Goal: Information Seeking & Learning: Learn about a topic

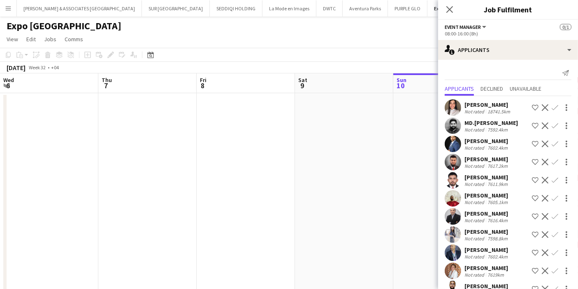
scroll to position [0, 196]
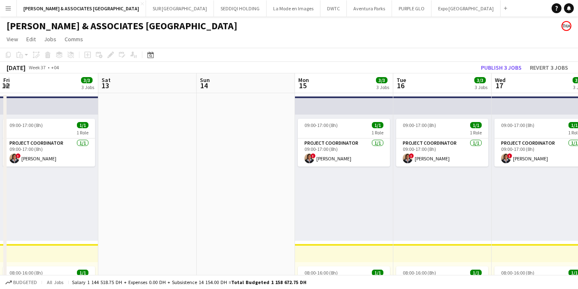
click at [10, 3] on button "Menu" at bounding box center [8, 8] width 16 height 16
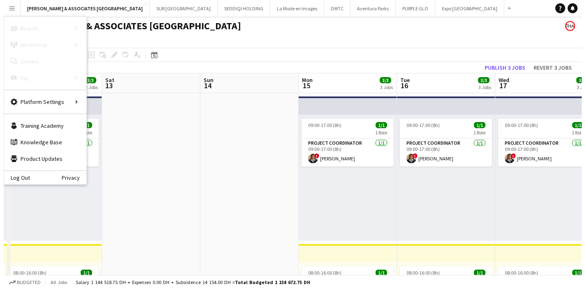
scroll to position [0, 227]
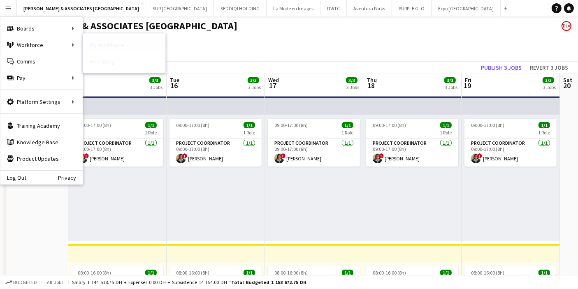
click at [113, 43] on link "My Workforce" at bounding box center [124, 45] width 82 height 16
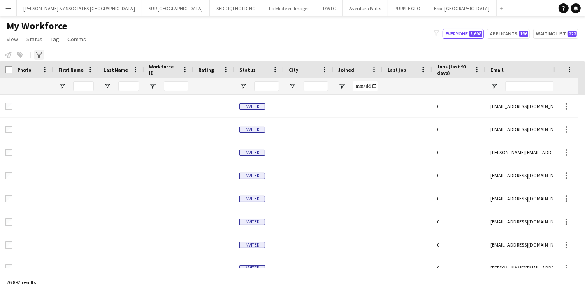
click at [41, 56] on icon "Advanced filters" at bounding box center [39, 54] width 7 height 7
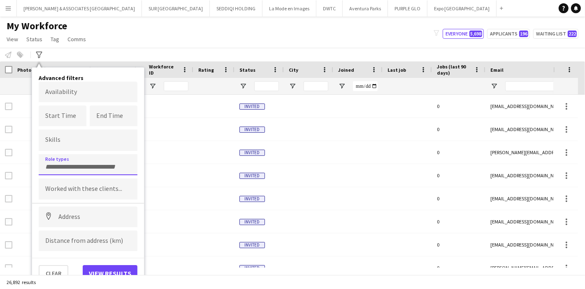
click at [81, 159] on div at bounding box center [88, 164] width 99 height 21
type input "****"
click at [82, 186] on div "Venue Manager" at bounding box center [88, 187] width 99 height 20
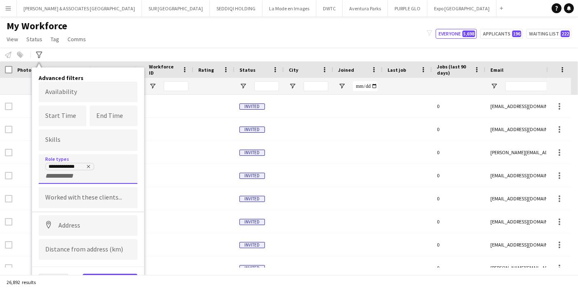
click at [115, 273] on button "View results" at bounding box center [110, 281] width 55 height 16
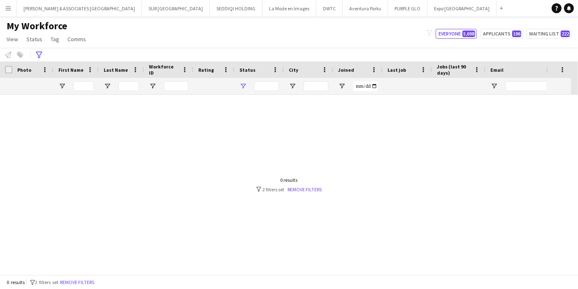
type input "**********"
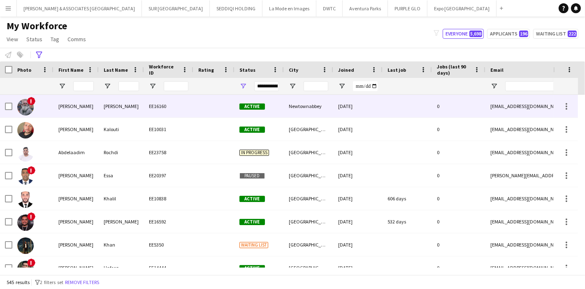
click at [85, 111] on div "[PERSON_NAME]" at bounding box center [76, 106] width 45 height 23
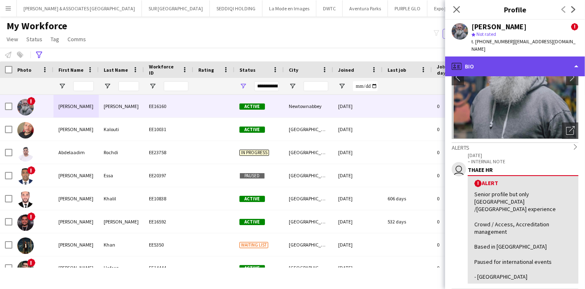
click at [551, 57] on div "profile Bio" at bounding box center [515, 66] width 140 height 20
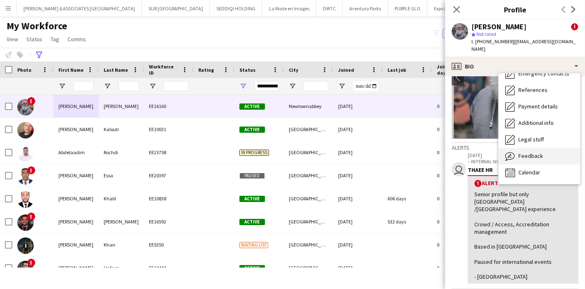
click at [524, 152] on span "Feedback" at bounding box center [531, 155] width 25 height 7
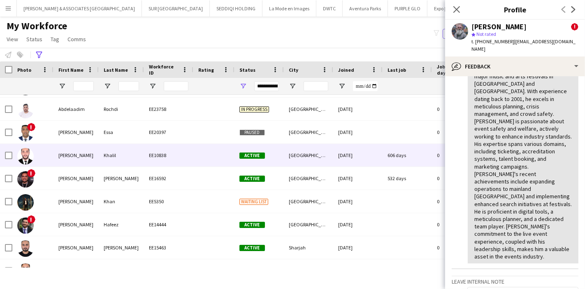
scroll to position [51, 0]
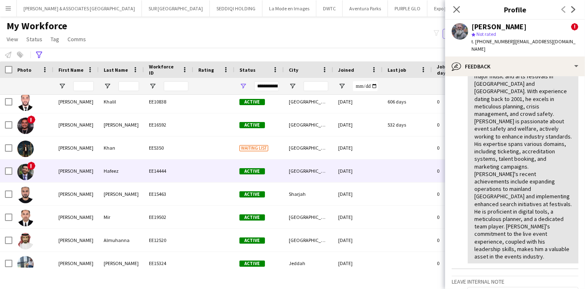
click at [115, 168] on div "Hafeez" at bounding box center [121, 170] width 45 height 23
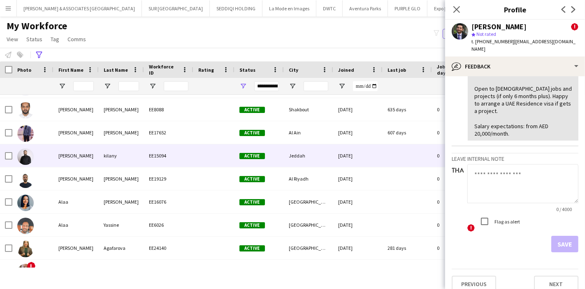
scroll to position [574, 0]
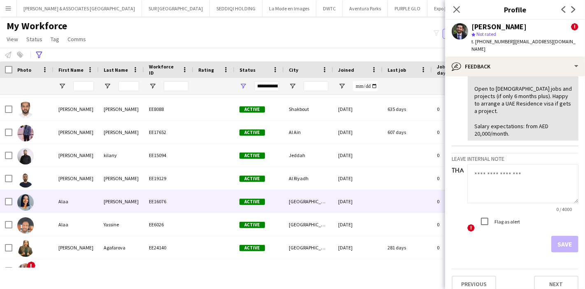
click at [80, 203] on div "Alaa" at bounding box center [76, 201] width 45 height 23
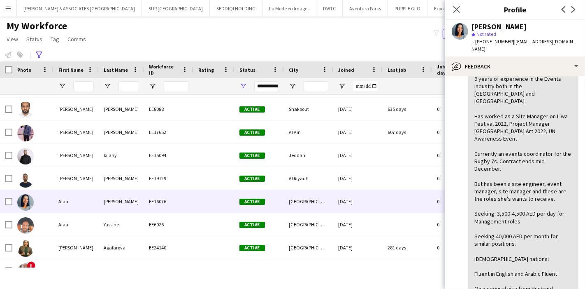
scroll to position [241, 0]
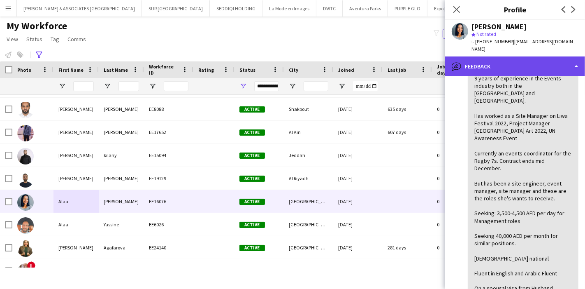
click at [519, 56] on div "bubble-pencil Feedback" at bounding box center [515, 66] width 140 height 20
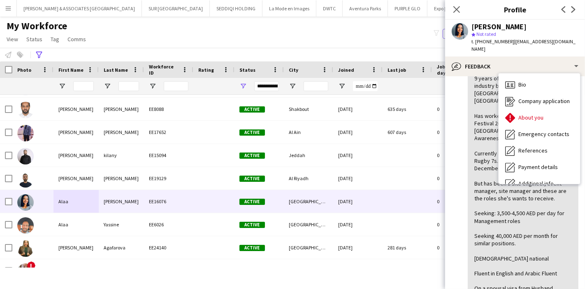
click at [478, 133] on div "9 years of experience in the Events industry both in the [GEOGRAPHIC_DATA] and …" at bounding box center [524, 198] width 98 height 247
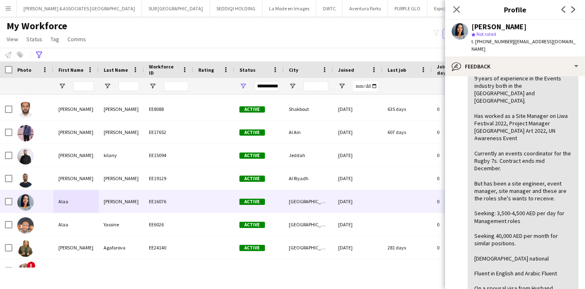
scroll to position [0, 0]
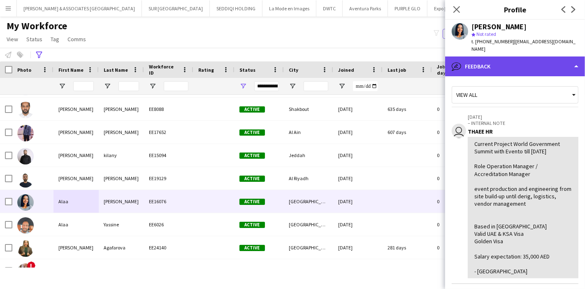
click at [526, 63] on div "bubble-pencil Feedback" at bounding box center [515, 66] width 140 height 20
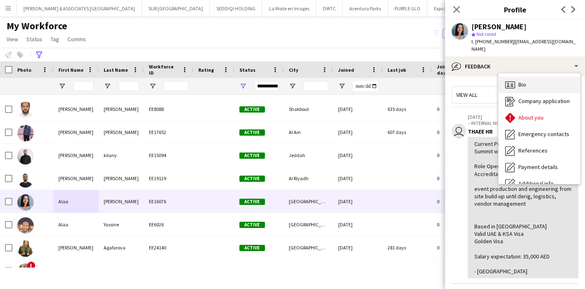
click at [527, 77] on div "Bio Bio" at bounding box center [540, 85] width 82 height 16
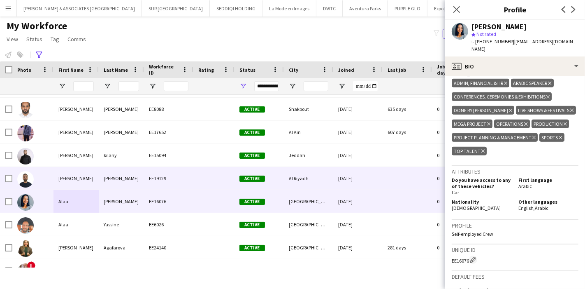
scroll to position [654, 0]
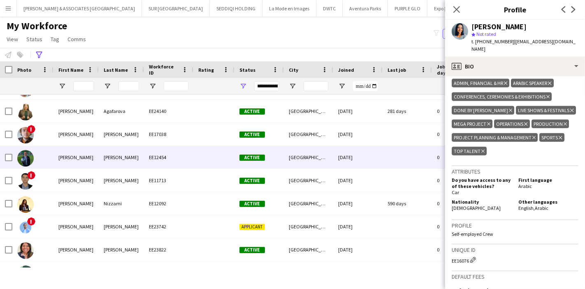
click at [54, 153] on div "[PERSON_NAME]" at bounding box center [76, 157] width 45 height 23
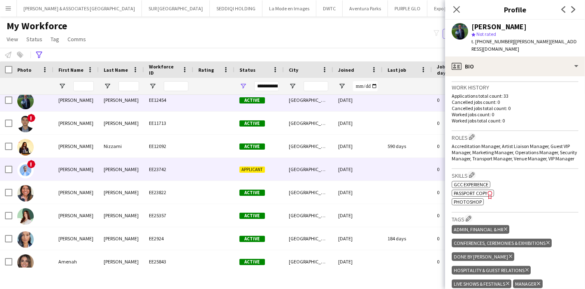
scroll to position [767, 0]
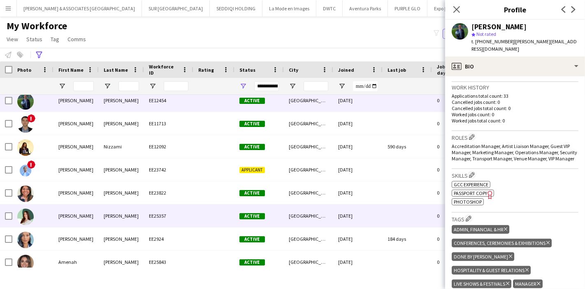
click at [87, 213] on div "[PERSON_NAME]" at bounding box center [76, 215] width 45 height 23
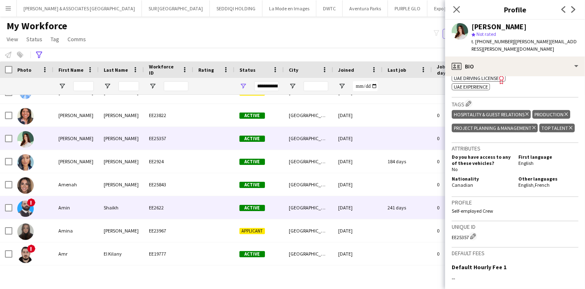
scroll to position [846, 0]
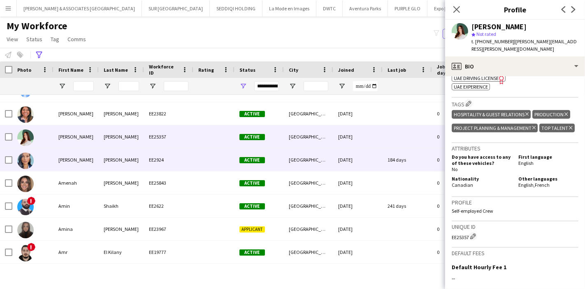
click at [114, 153] on div "[PERSON_NAME]" at bounding box center [121, 159] width 45 height 23
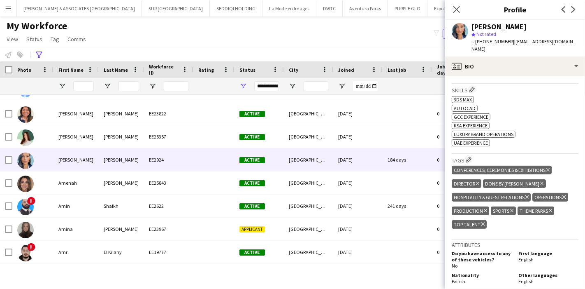
scroll to position [442, 0]
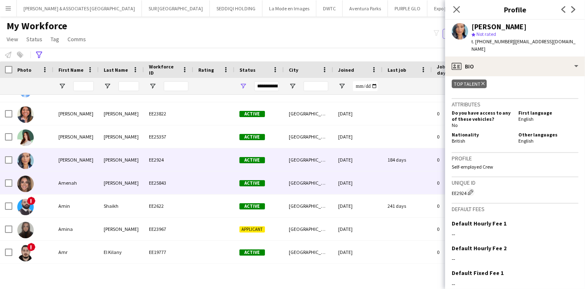
click at [95, 179] on div "Amenah" at bounding box center [76, 182] width 45 height 23
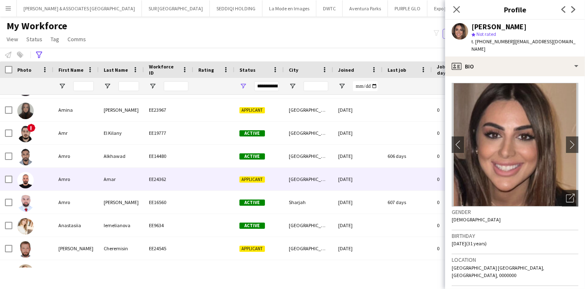
scroll to position [965, 0]
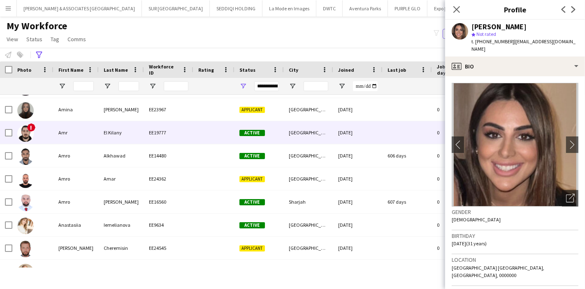
click at [65, 128] on div "Amr" at bounding box center [76, 132] width 45 height 23
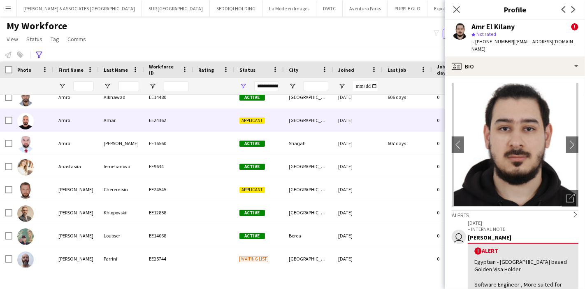
scroll to position [1029, 0]
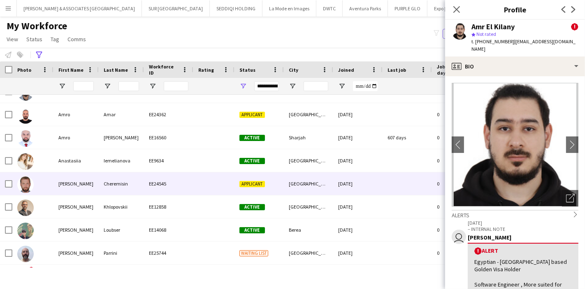
click at [70, 182] on div "[PERSON_NAME]" at bounding box center [76, 183] width 45 height 23
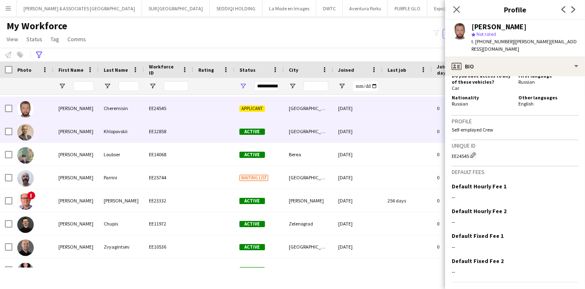
scroll to position [1105, 0]
click at [89, 130] on div "[PERSON_NAME]" at bounding box center [76, 131] width 45 height 23
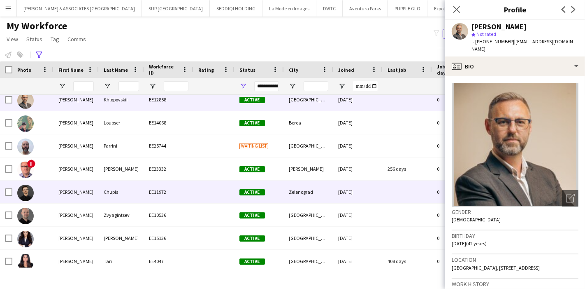
scroll to position [1213, 0]
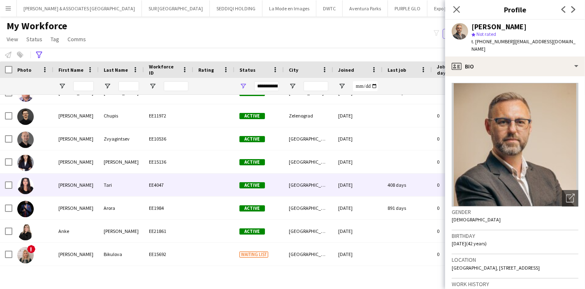
click at [84, 177] on div "[PERSON_NAME]" at bounding box center [76, 184] width 45 height 23
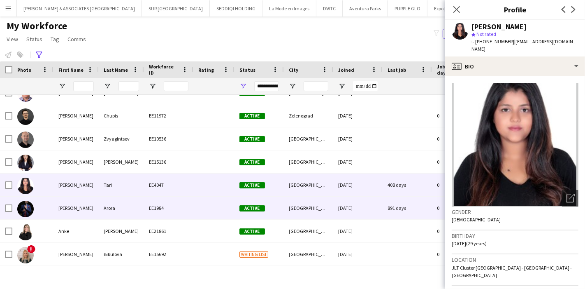
click at [67, 205] on div "[PERSON_NAME]" at bounding box center [76, 207] width 45 height 23
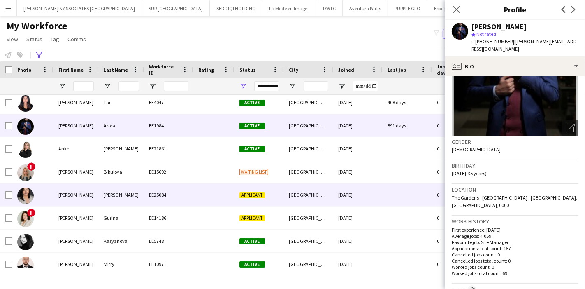
scroll to position [1368, 0]
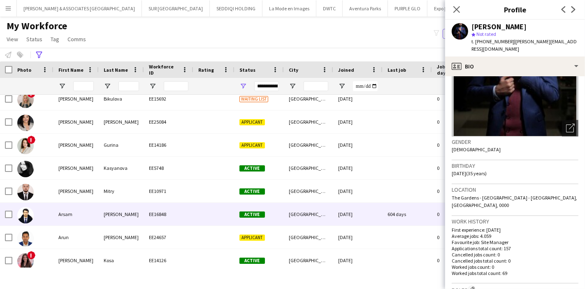
click at [84, 207] on div "Arsam" at bounding box center [76, 214] width 45 height 23
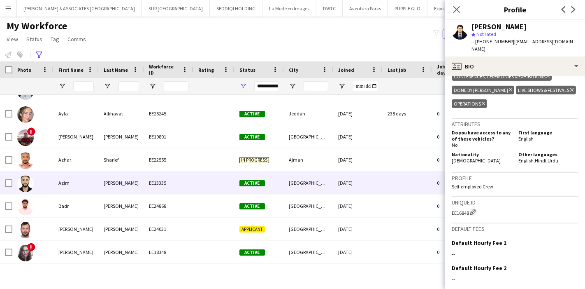
scroll to position [1608, 0]
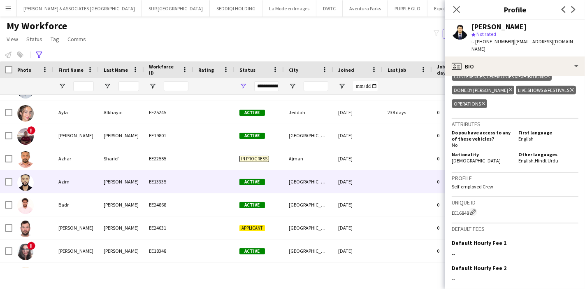
click at [110, 179] on div "[PERSON_NAME]" at bounding box center [121, 181] width 45 height 23
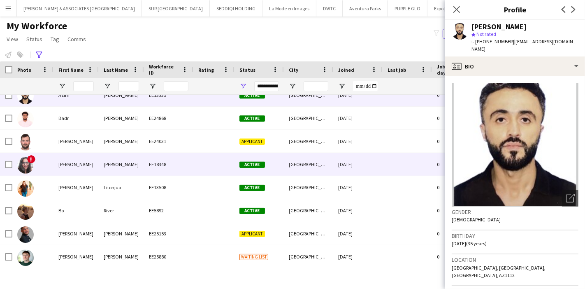
scroll to position [1705, 0]
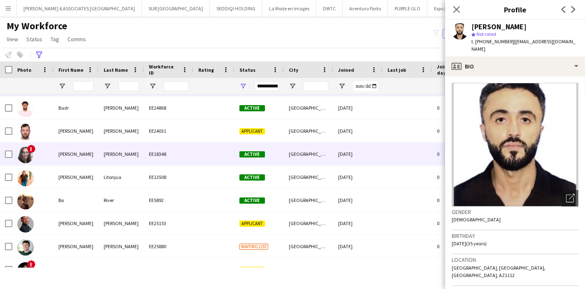
click at [79, 156] on div "[PERSON_NAME]" at bounding box center [76, 153] width 45 height 23
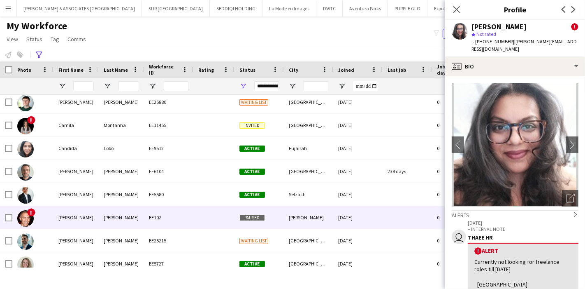
scroll to position [1849, 0]
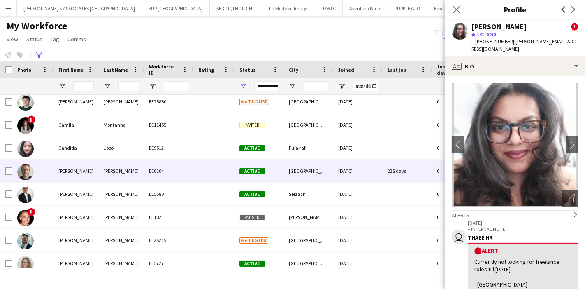
click at [74, 177] on div "[PERSON_NAME]" at bounding box center [76, 170] width 45 height 23
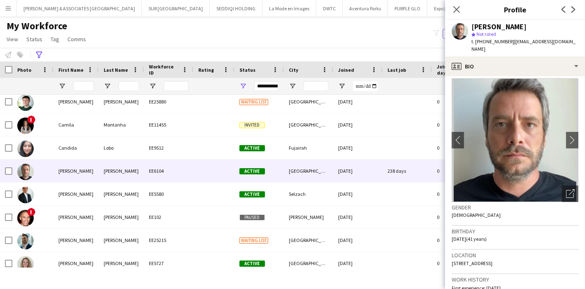
scroll to position [0, 0]
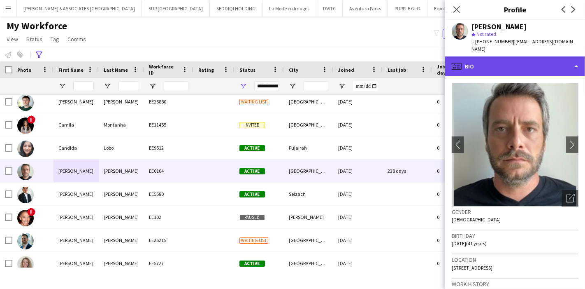
click at [557, 65] on div "profile Bio" at bounding box center [515, 66] width 140 height 20
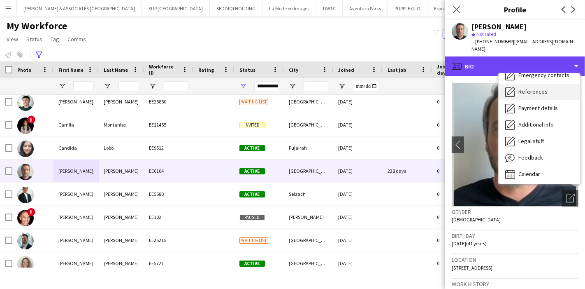
scroll to position [61, 0]
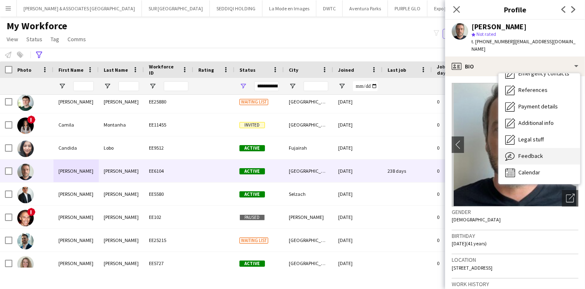
click at [543, 150] on div "Feedback Feedback" at bounding box center [540, 156] width 82 height 16
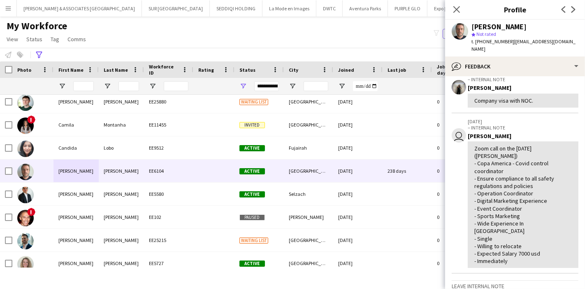
scroll to position [194, 0]
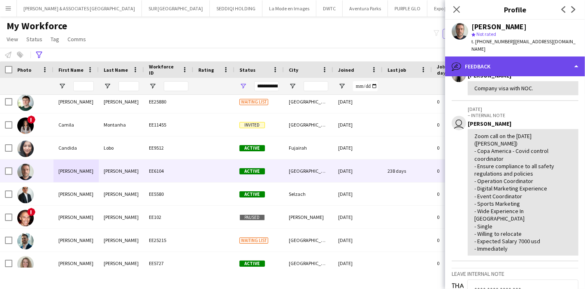
click at [539, 66] on div "bubble-pencil Feedback" at bounding box center [515, 66] width 140 height 20
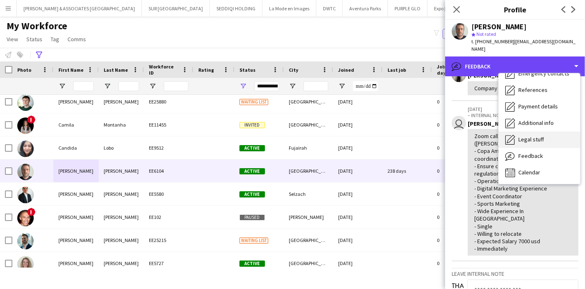
scroll to position [0, 0]
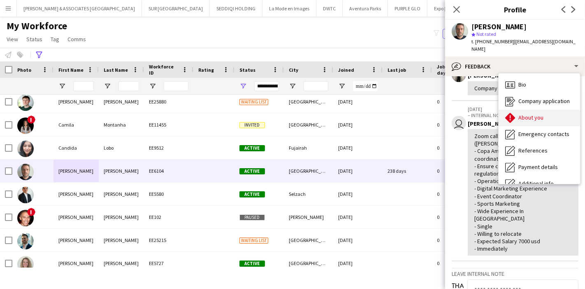
click at [536, 117] on div "About you About you" at bounding box center [540, 118] width 82 height 16
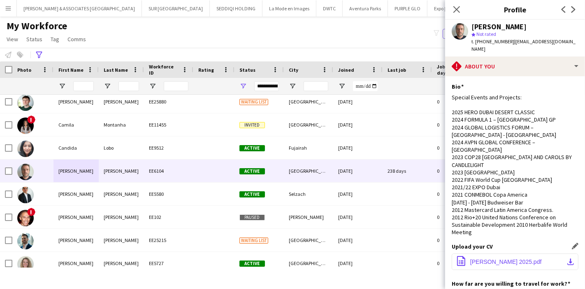
click at [568, 258] on app-icon "download-bottom" at bounding box center [571, 261] width 7 height 7
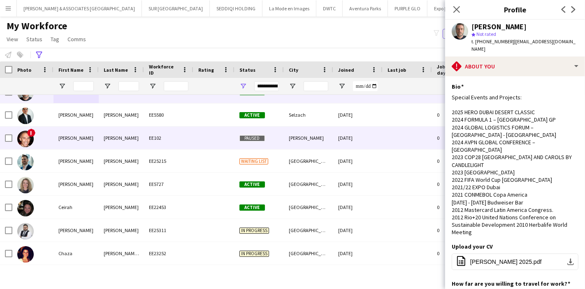
scroll to position [1940, 0]
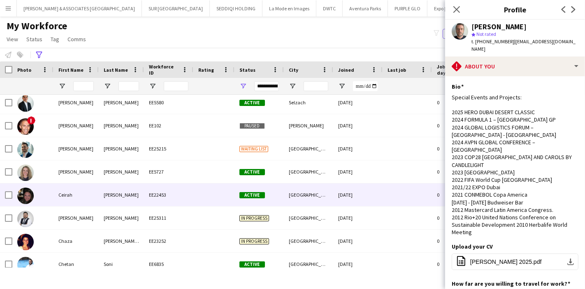
click at [112, 191] on div "[PERSON_NAME]" at bounding box center [121, 194] width 45 height 23
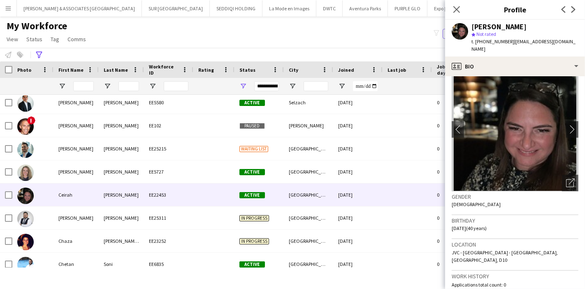
scroll to position [0, 0]
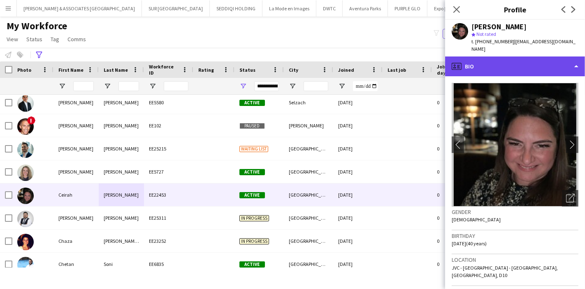
click at [536, 62] on div "profile Bio" at bounding box center [515, 66] width 140 height 20
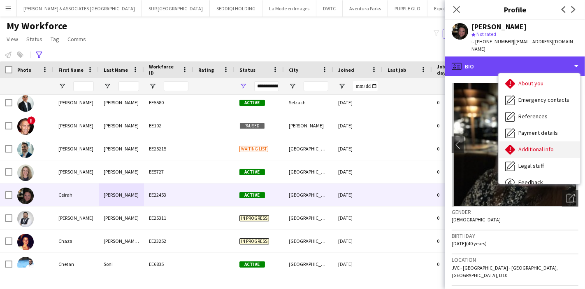
scroll to position [61, 0]
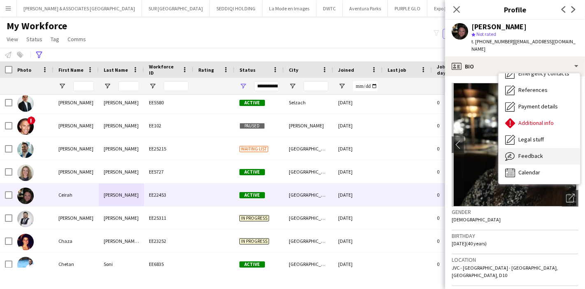
click at [534, 148] on div "Feedback Feedback" at bounding box center [540, 156] width 82 height 16
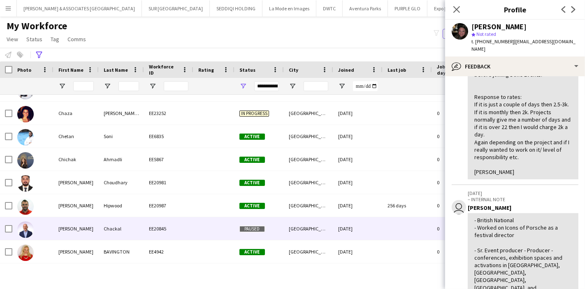
scroll to position [2078, 0]
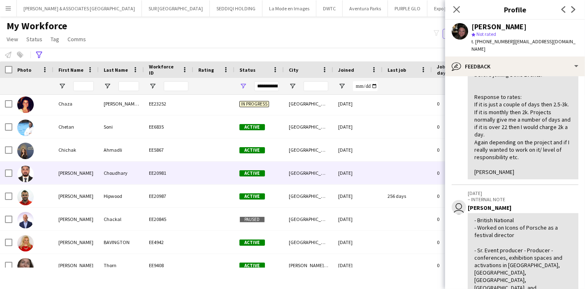
click at [103, 175] on div "Choudhary" at bounding box center [121, 172] width 45 height 23
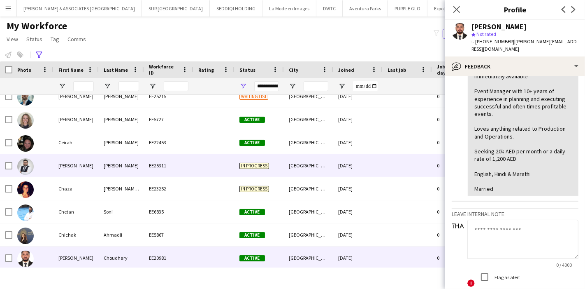
scroll to position [1986, 0]
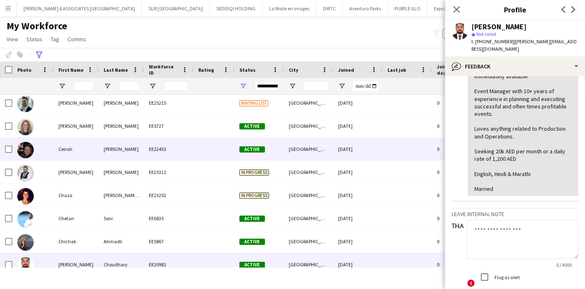
click at [77, 159] on div "Ceirah" at bounding box center [76, 149] width 45 height 23
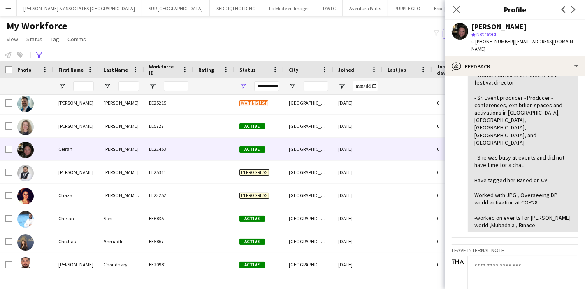
scroll to position [366, 0]
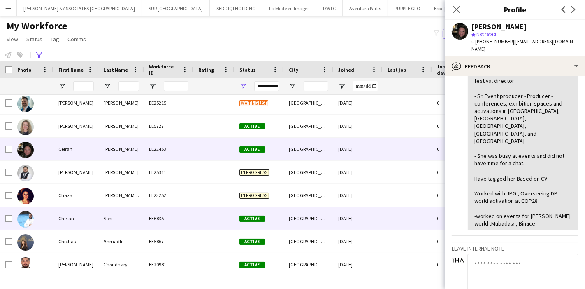
click at [130, 217] on div "Soni" at bounding box center [121, 218] width 45 height 23
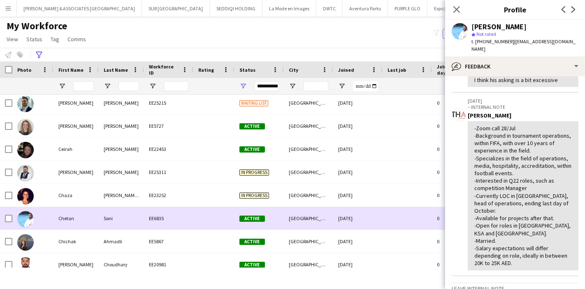
scroll to position [2032, 0]
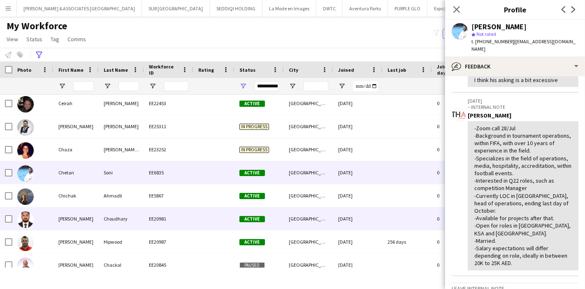
click at [190, 217] on div "EE20981" at bounding box center [168, 218] width 49 height 23
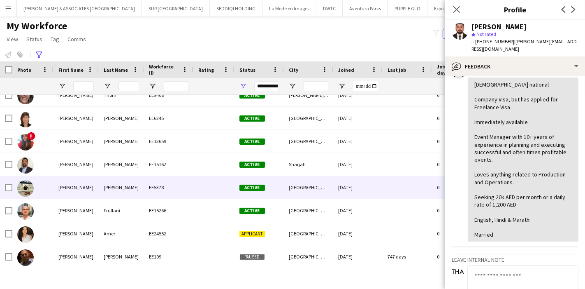
scroll to position [2261, 0]
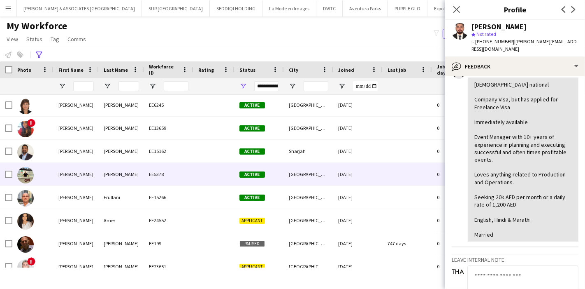
click at [114, 180] on div "[PERSON_NAME]" at bounding box center [121, 174] width 45 height 23
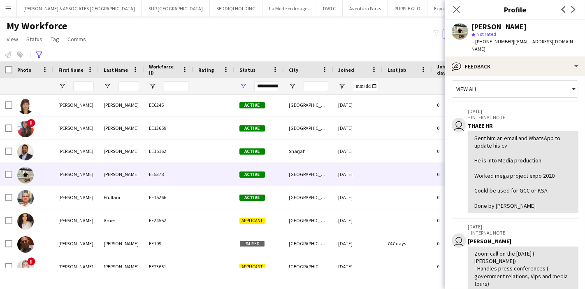
scroll to position [0, 0]
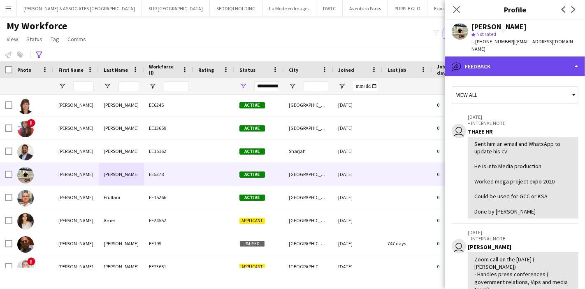
click at [530, 61] on div "bubble-pencil Feedback" at bounding box center [515, 66] width 140 height 20
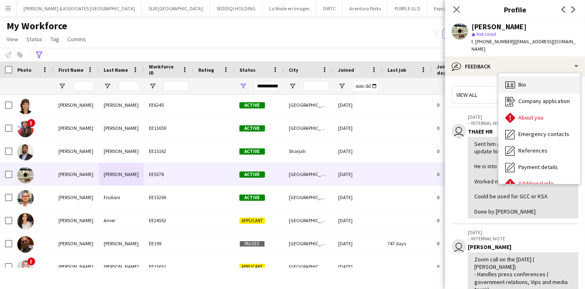
click at [548, 77] on div "Bio Bio" at bounding box center [540, 85] width 82 height 16
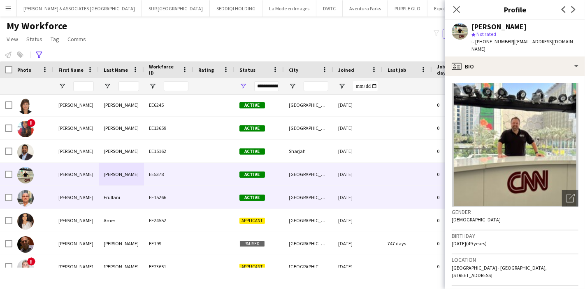
click at [116, 206] on div "Frullani" at bounding box center [121, 197] width 45 height 23
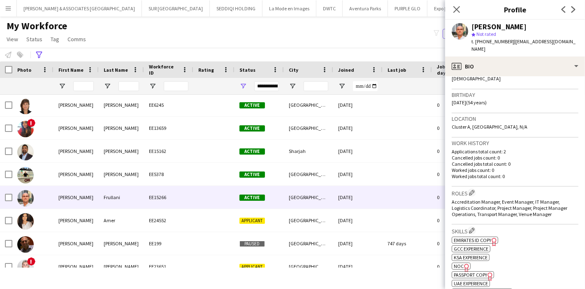
scroll to position [142, 0]
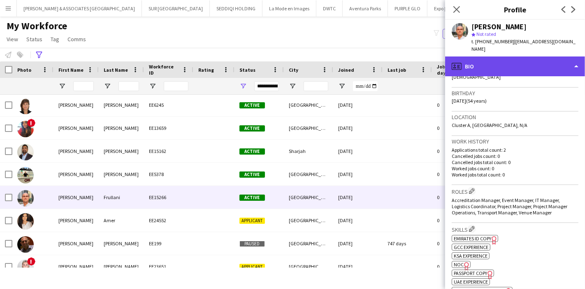
click at [533, 56] on div "profile Bio" at bounding box center [515, 66] width 140 height 20
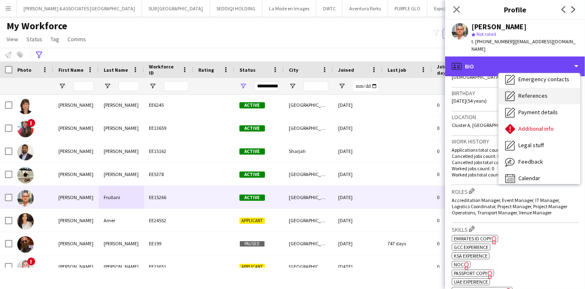
scroll to position [61, 0]
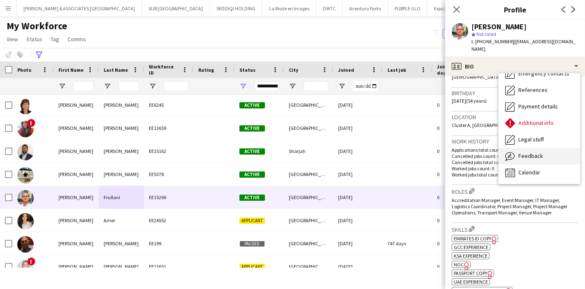
click at [539, 148] on div "Feedback Feedback" at bounding box center [540, 156] width 82 height 16
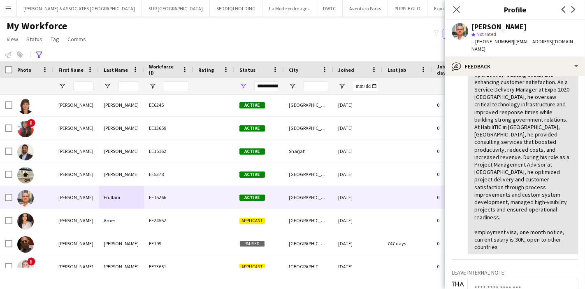
scroll to position [170, 0]
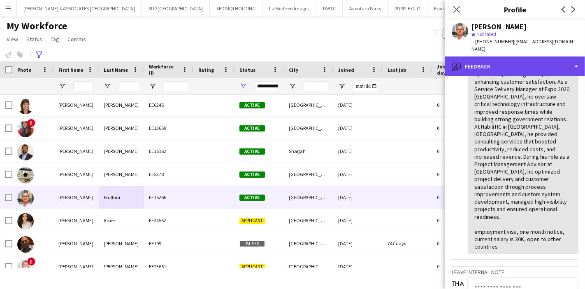
click at [541, 60] on div "bubble-pencil Feedback" at bounding box center [515, 66] width 140 height 20
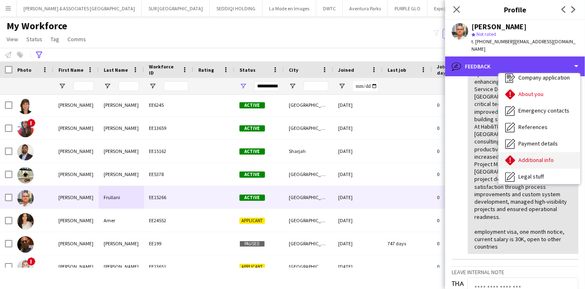
scroll to position [8, 0]
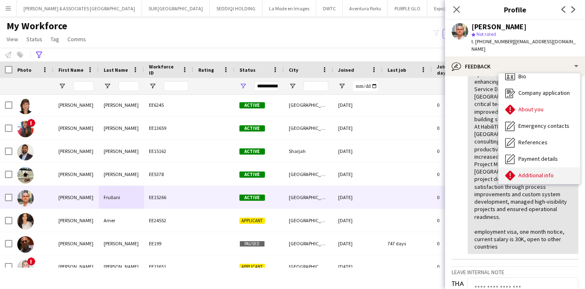
click at [536, 107] on div "About you About you" at bounding box center [540, 109] width 82 height 16
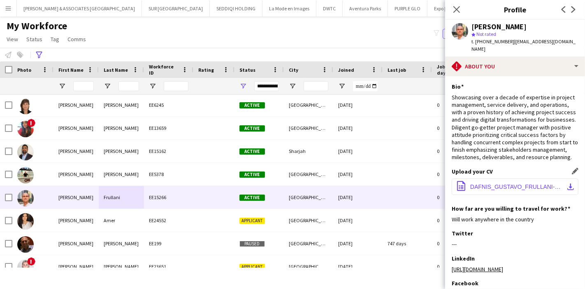
click at [568, 184] on app-icon "download-bottom" at bounding box center [571, 186] width 7 height 7
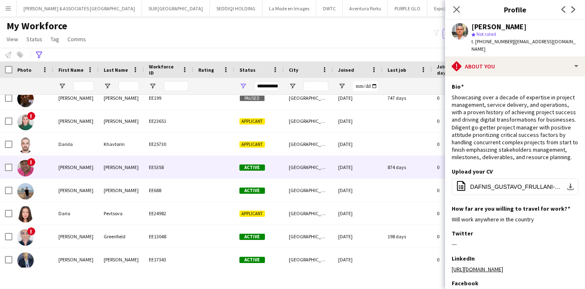
scroll to position [2411, 0]
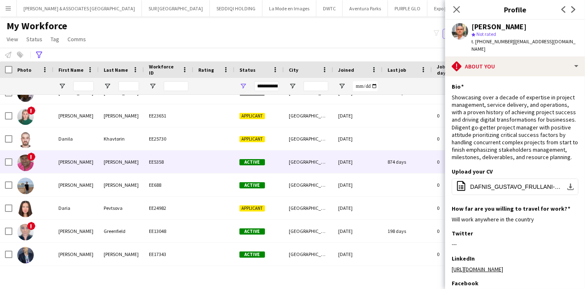
click at [80, 161] on div "[PERSON_NAME]" at bounding box center [76, 161] width 45 height 23
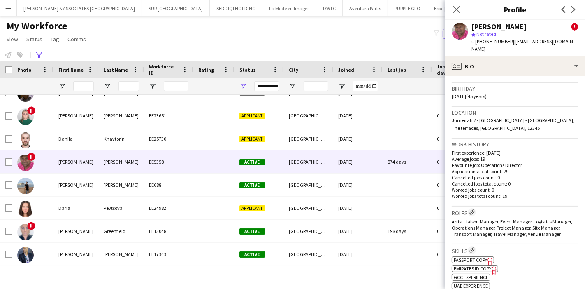
scroll to position [241, 0]
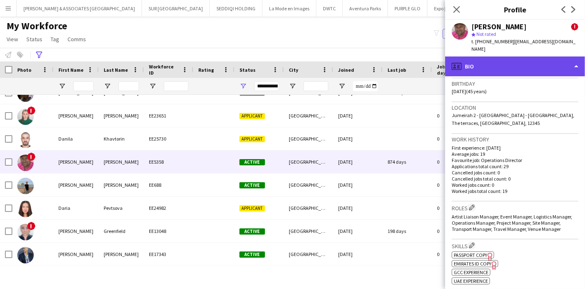
click at [510, 56] on div "profile Bio" at bounding box center [515, 66] width 140 height 20
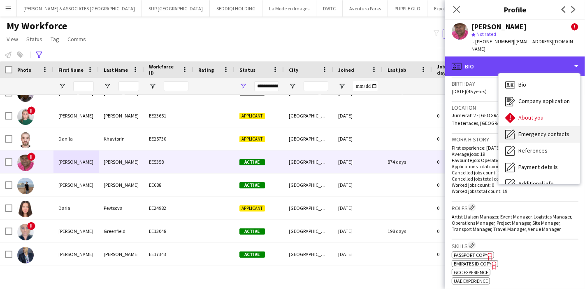
scroll to position [61, 0]
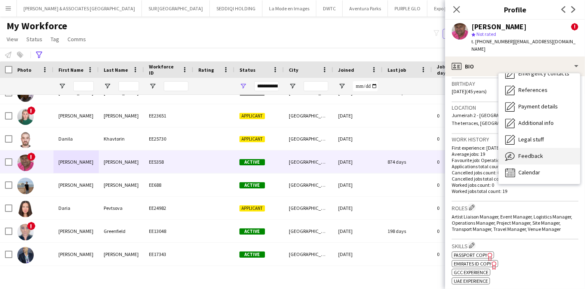
click at [531, 152] on span "Feedback" at bounding box center [531, 155] width 25 height 7
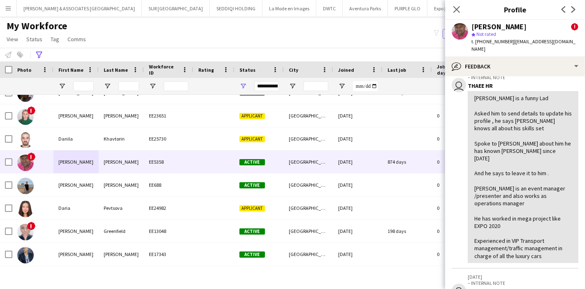
scroll to position [105, 0]
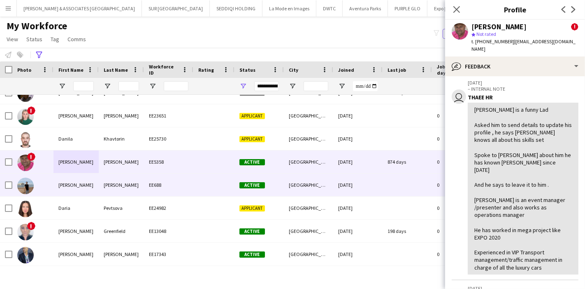
click at [155, 184] on div "EE688" at bounding box center [168, 184] width 49 height 23
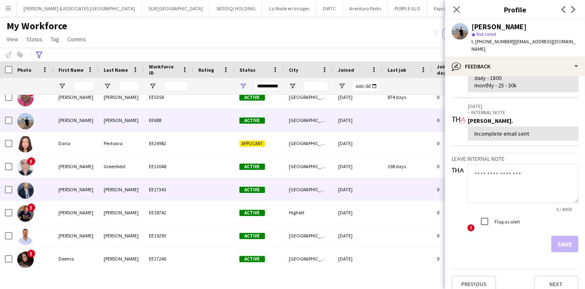
scroll to position [2476, 0]
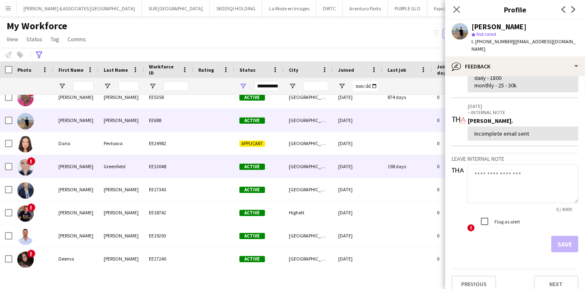
click at [128, 166] on div "Greenfield" at bounding box center [121, 166] width 45 height 23
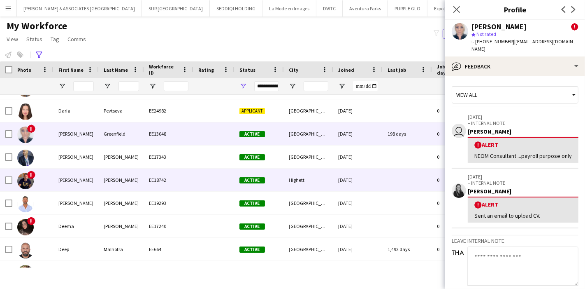
scroll to position [2510, 0]
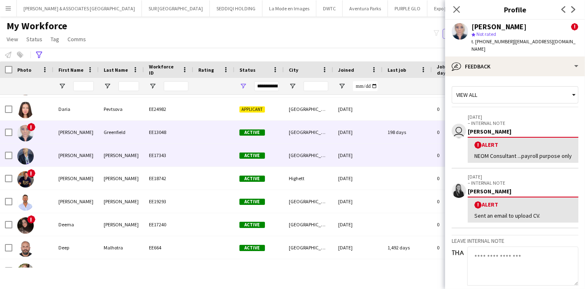
click at [148, 160] on div "EE17343" at bounding box center [168, 155] width 49 height 23
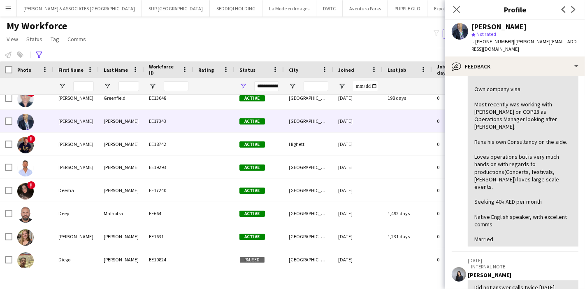
scroll to position [286, 0]
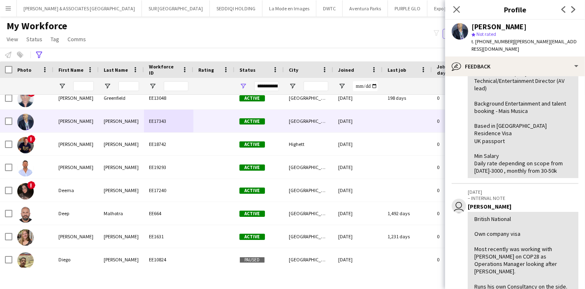
click at [536, 151] on div "AV Lead / Technical Director on multiple projects (own consultancy) MENTAL Awar…" at bounding box center [524, 85] width 98 height 180
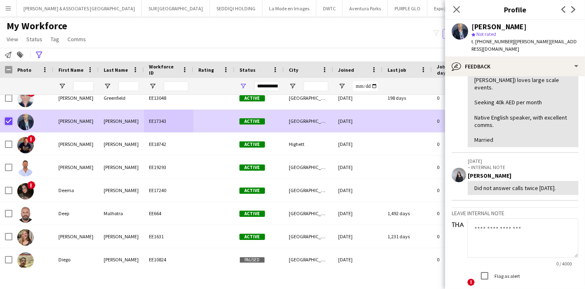
scroll to position [389, 0]
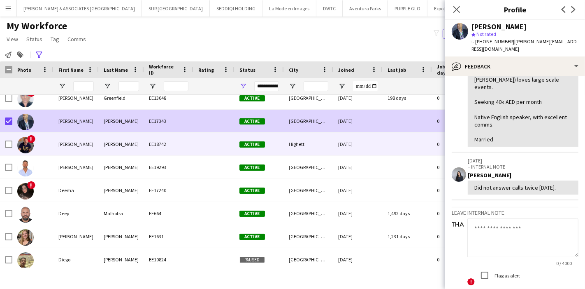
click at [118, 151] on div "[PERSON_NAME]" at bounding box center [121, 144] width 45 height 23
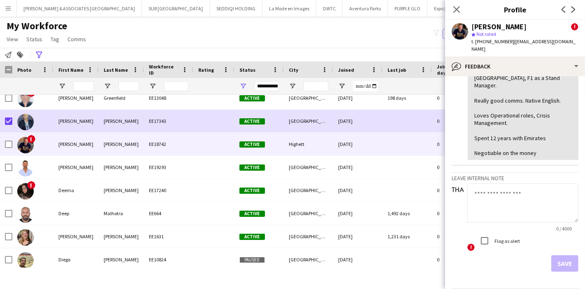
scroll to position [421, 0]
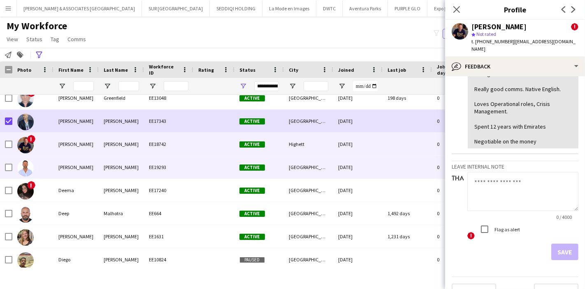
click at [95, 170] on div "[PERSON_NAME]" at bounding box center [76, 167] width 45 height 23
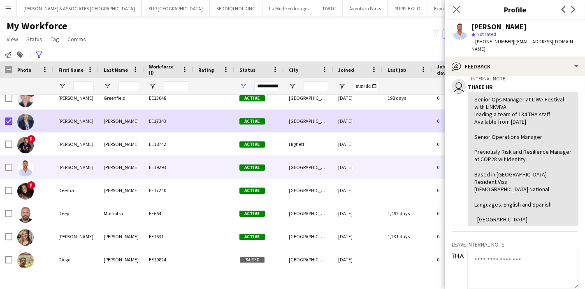
scroll to position [26, 0]
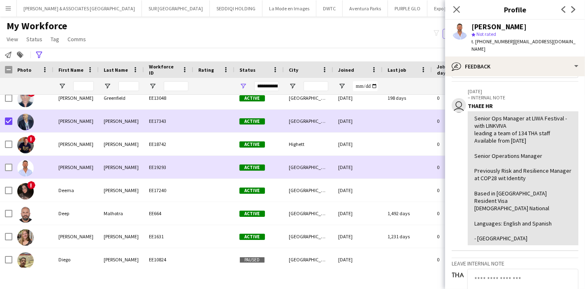
click at [73, 163] on div "[PERSON_NAME]" at bounding box center [76, 167] width 45 height 23
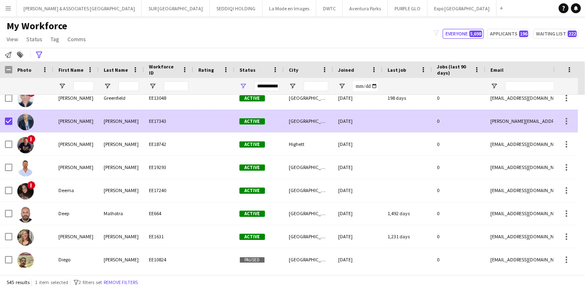
click at [4, 123] on div at bounding box center [6, 121] width 12 height 23
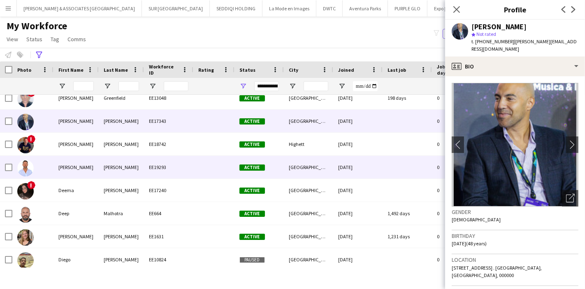
click at [67, 175] on div "[PERSON_NAME]" at bounding box center [76, 167] width 45 height 23
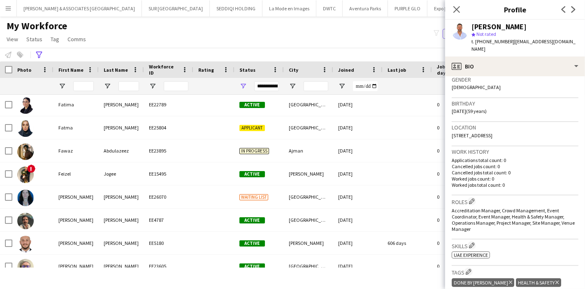
scroll to position [3557, 0]
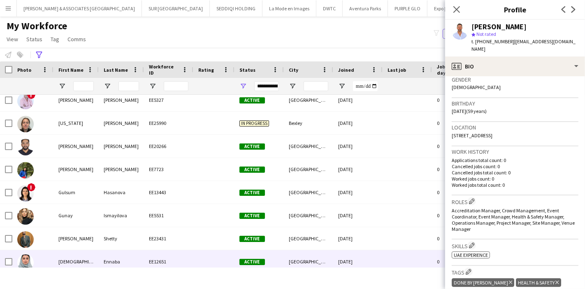
click at [97, 262] on div "[DEMOGRAPHIC_DATA]" at bounding box center [76, 261] width 45 height 23
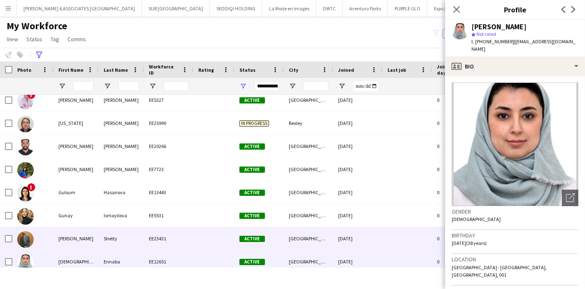
click at [92, 241] on div "[PERSON_NAME]" at bounding box center [76, 238] width 45 height 23
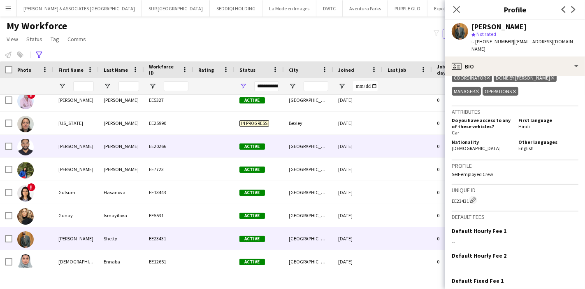
click at [56, 149] on div "[PERSON_NAME]" at bounding box center [76, 146] width 45 height 23
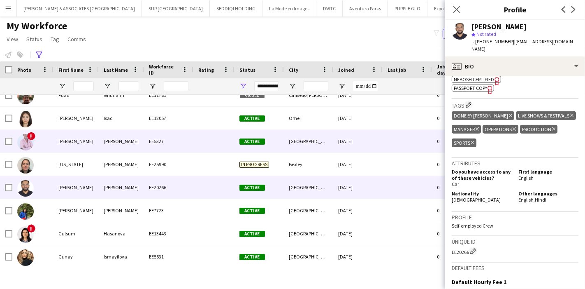
click at [86, 146] on div "[PERSON_NAME]" at bounding box center [76, 141] width 45 height 23
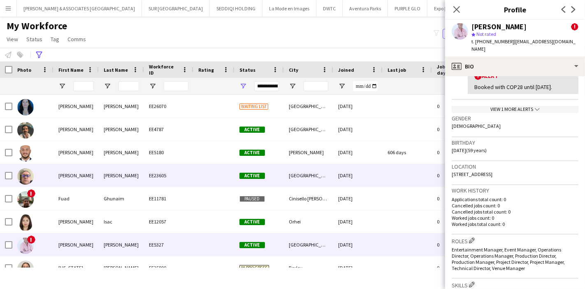
scroll to position [3514, 0]
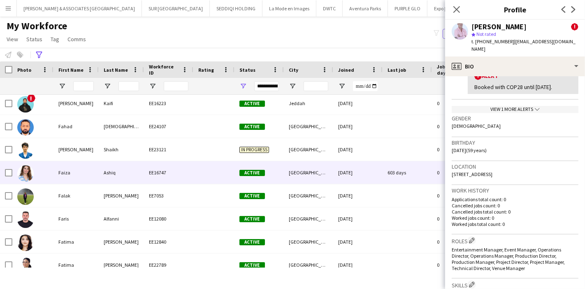
click at [179, 177] on div "EE16747" at bounding box center [168, 172] width 49 height 23
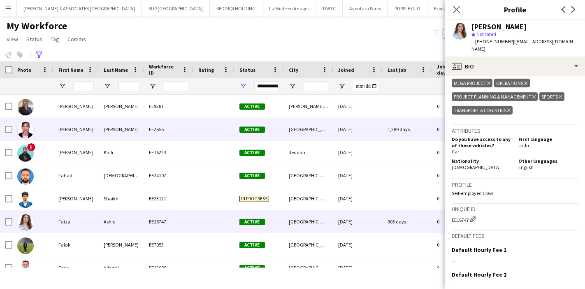
click at [109, 136] on div "[PERSON_NAME]" at bounding box center [121, 129] width 45 height 23
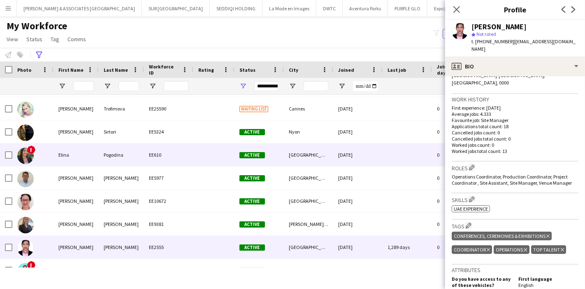
click at [103, 156] on div "Pogodina" at bounding box center [121, 154] width 45 height 23
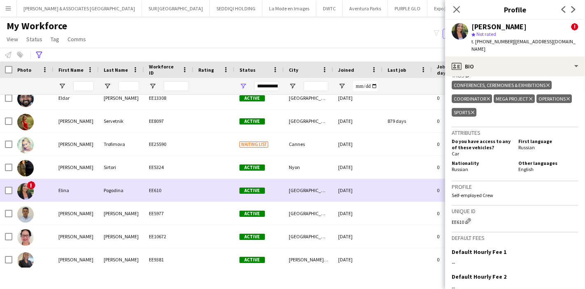
scroll to position [3074, 0]
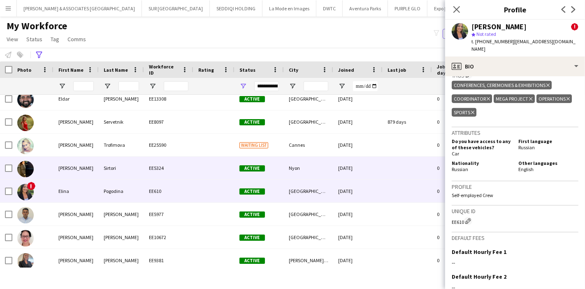
click at [168, 167] on div "EE5324" at bounding box center [168, 167] width 49 height 23
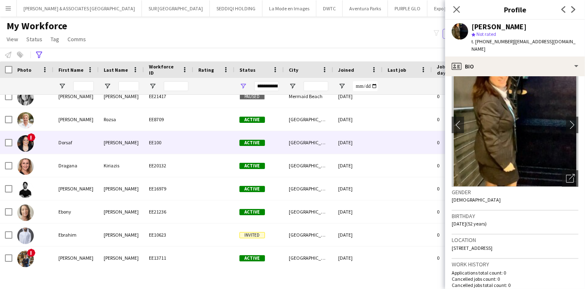
scroll to position [2777, 0]
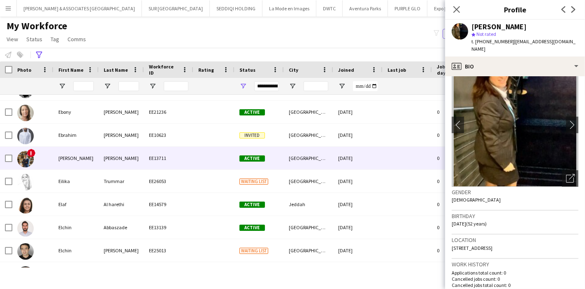
click at [106, 151] on div "[PERSON_NAME]" at bounding box center [121, 158] width 45 height 23
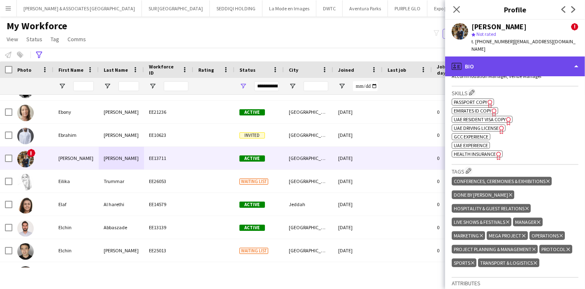
click at [537, 64] on div "profile Bio" at bounding box center [515, 66] width 140 height 20
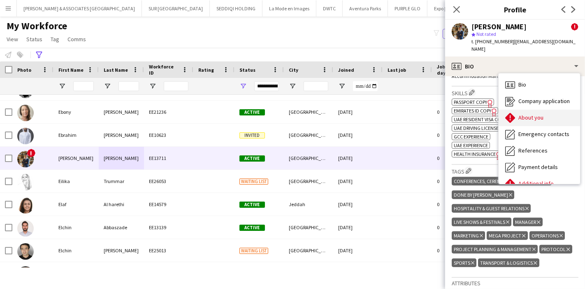
click at [543, 115] on div "About you About you" at bounding box center [540, 118] width 82 height 16
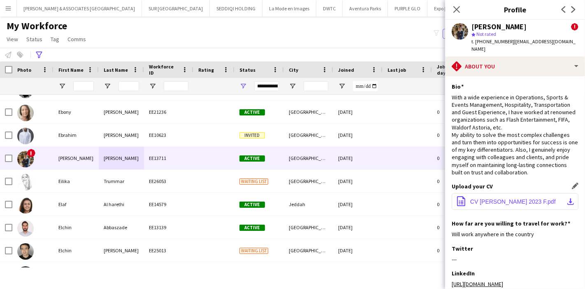
click at [564, 185] on div "Upload your CV Edit this field office-file-sheet CV [PERSON_NAME] 2023 F.pdf do…" at bounding box center [515, 200] width 127 height 37
click at [568, 198] on app-icon "download-bottom" at bounding box center [571, 201] width 7 height 7
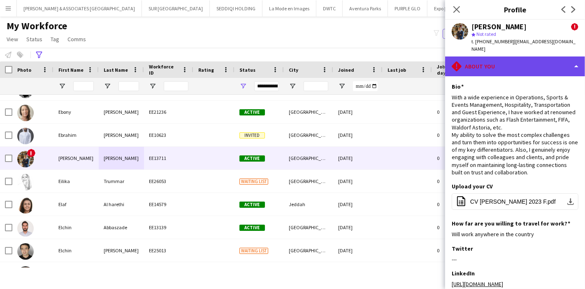
click at [480, 56] on div "rhombus-alert About you" at bounding box center [515, 66] width 140 height 20
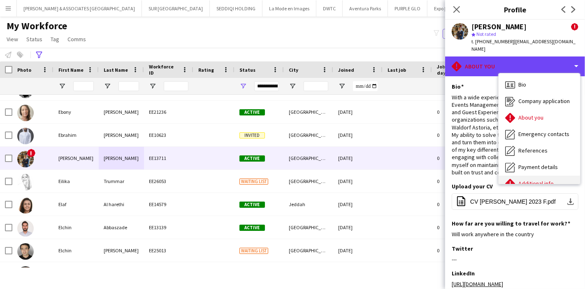
scroll to position [61, 0]
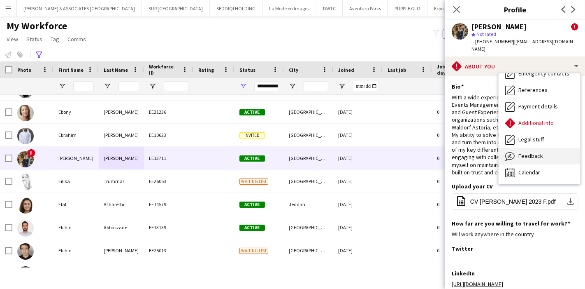
click at [529, 152] on span "Feedback" at bounding box center [531, 155] width 25 height 7
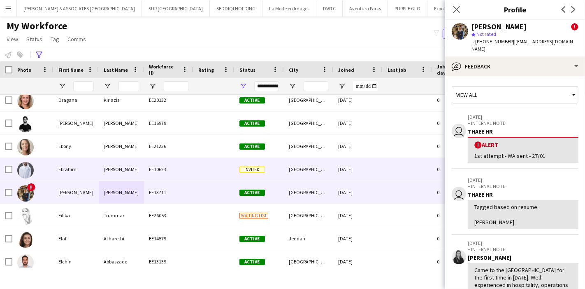
scroll to position [2863, 0]
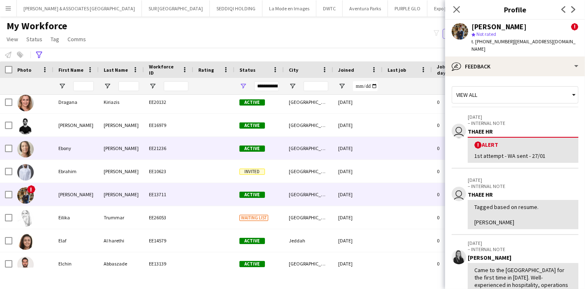
click at [130, 149] on div "[PERSON_NAME]" at bounding box center [121, 148] width 45 height 23
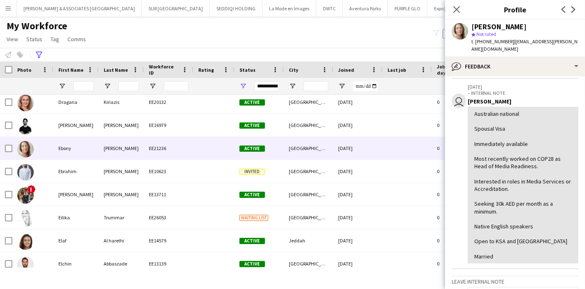
scroll to position [0, 0]
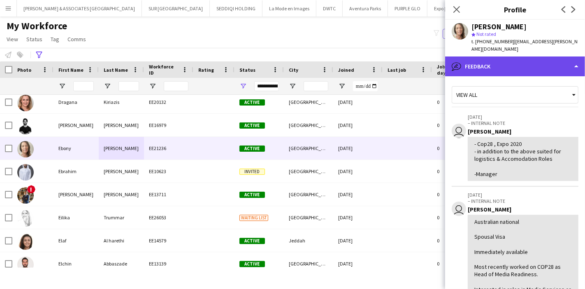
click at [528, 67] on div "bubble-pencil Feedback" at bounding box center [515, 66] width 140 height 20
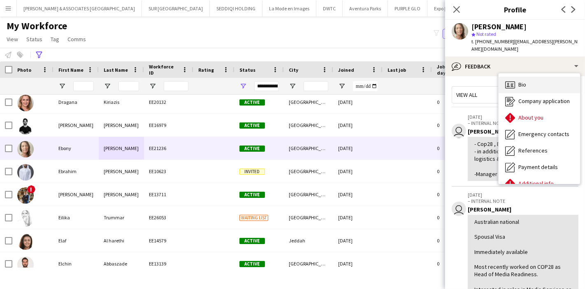
click at [534, 84] on div "Bio Bio" at bounding box center [540, 85] width 82 height 16
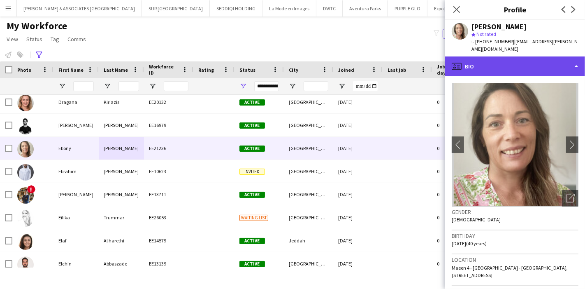
click at [554, 60] on div "profile Bio" at bounding box center [515, 66] width 140 height 20
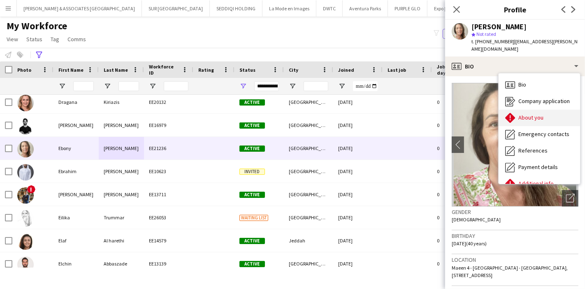
click at [547, 110] on div "About you About you" at bounding box center [540, 118] width 82 height 16
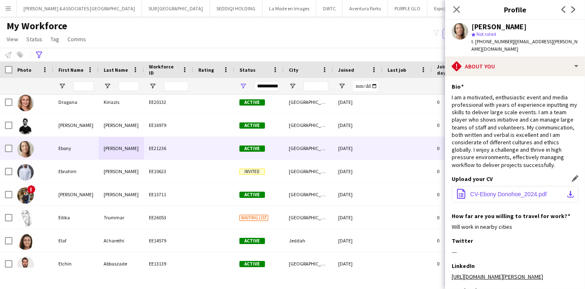
click at [564, 190] on button "office-file-sheet CV-Ebony Donohoe_2024.pdf download-bottom" at bounding box center [515, 194] width 127 height 16
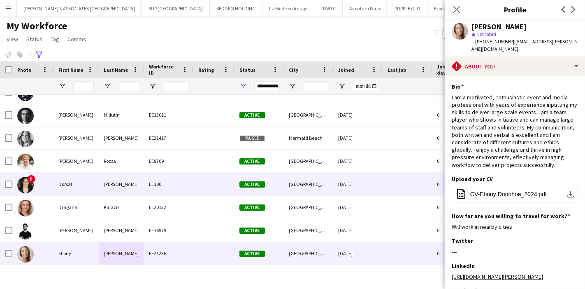
scroll to position [2757, 0]
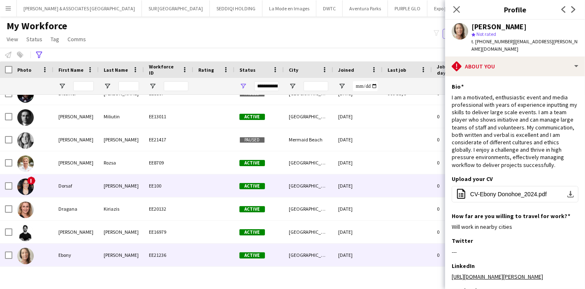
click at [200, 190] on div at bounding box center [214, 185] width 41 height 23
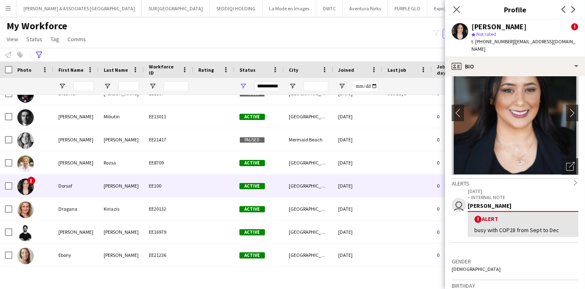
scroll to position [0, 0]
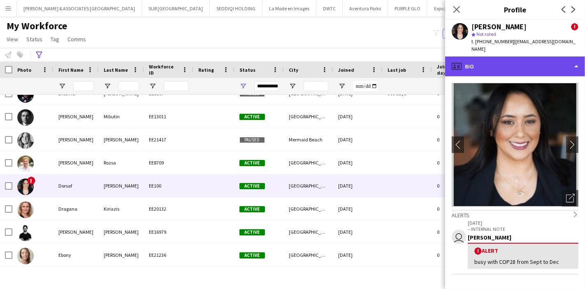
click at [524, 59] on div "profile Bio" at bounding box center [515, 66] width 140 height 20
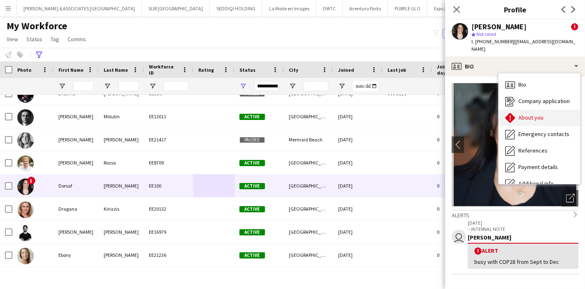
click at [526, 110] on div "About you About you" at bounding box center [540, 118] width 82 height 16
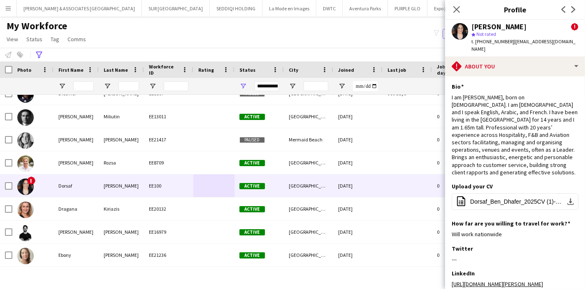
scroll to position [120, 0]
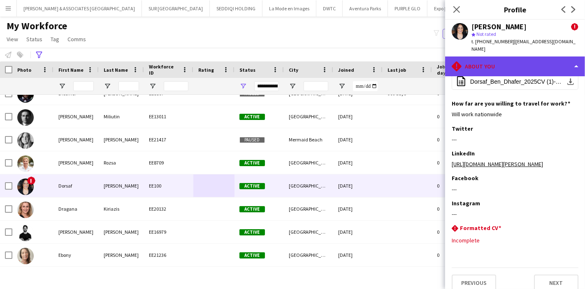
click at [528, 56] on div "rhombus-alert About you" at bounding box center [515, 66] width 140 height 20
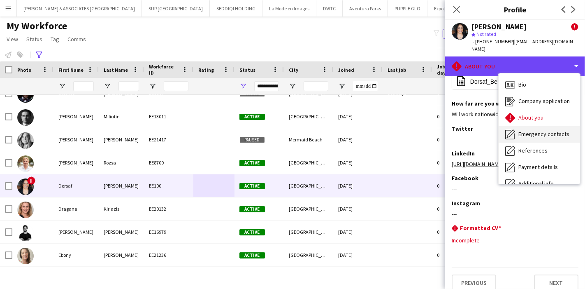
scroll to position [61, 0]
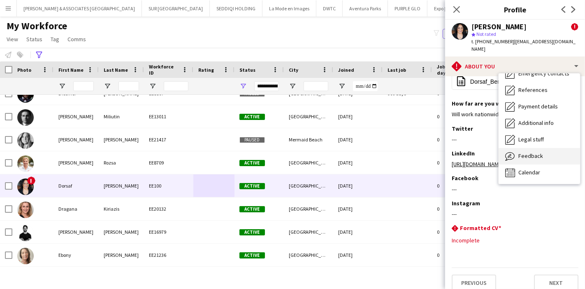
click at [540, 155] on div "Feedback Feedback" at bounding box center [540, 156] width 82 height 16
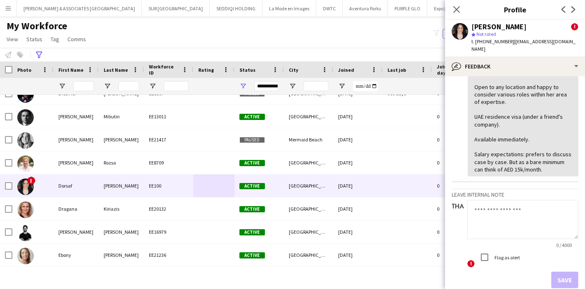
scroll to position [349, 0]
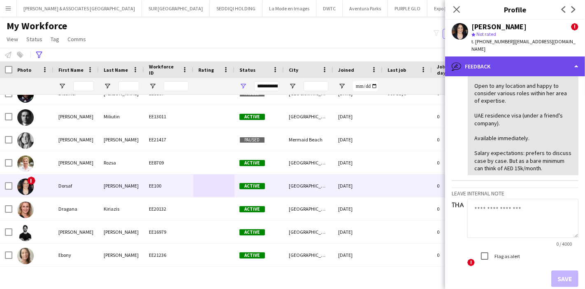
click at [553, 59] on div "bubble-pencil Feedback" at bounding box center [515, 66] width 140 height 20
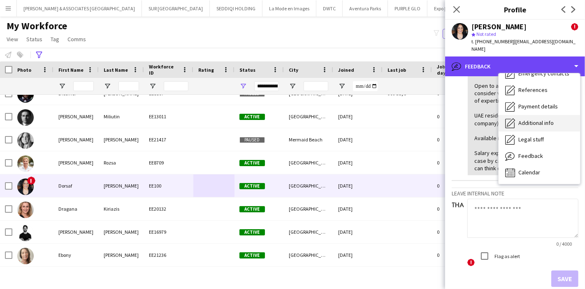
scroll to position [0, 0]
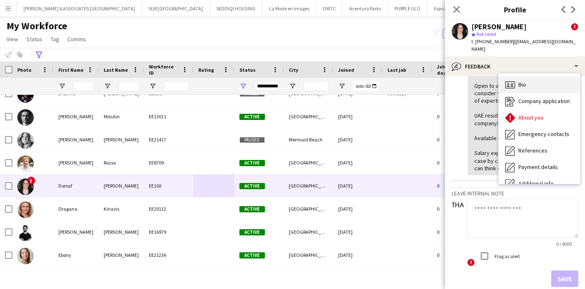
click at [534, 79] on div "Bio Bio" at bounding box center [540, 85] width 82 height 16
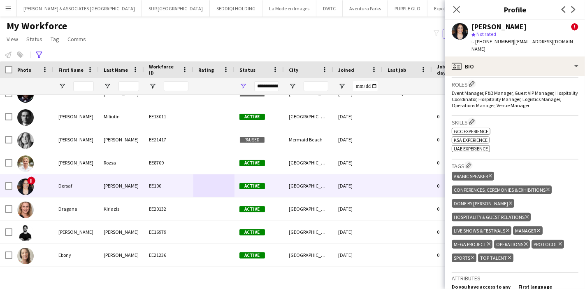
scroll to position [346, 0]
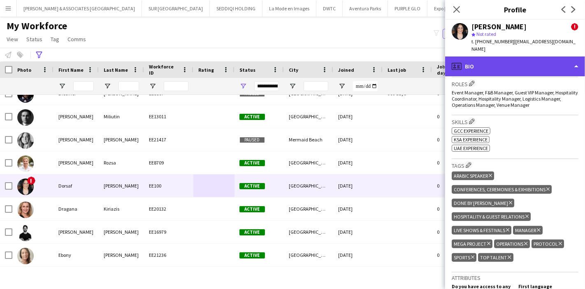
click at [577, 56] on div "profile Bio" at bounding box center [515, 66] width 140 height 20
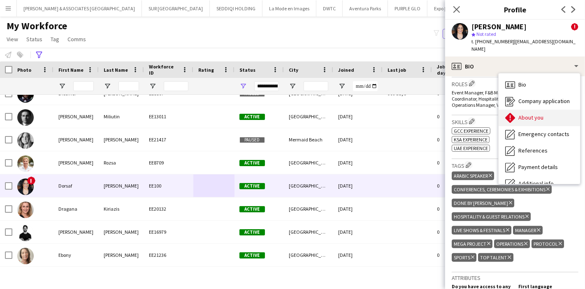
click at [556, 110] on div "About you About you" at bounding box center [540, 118] width 82 height 16
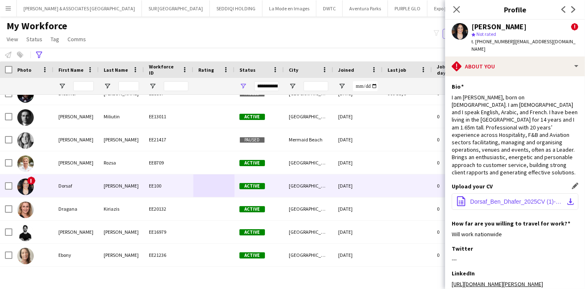
click at [568, 198] on app-icon "download-bottom" at bounding box center [571, 201] width 7 height 7
